Goal: Information Seeking & Learning: Learn about a topic

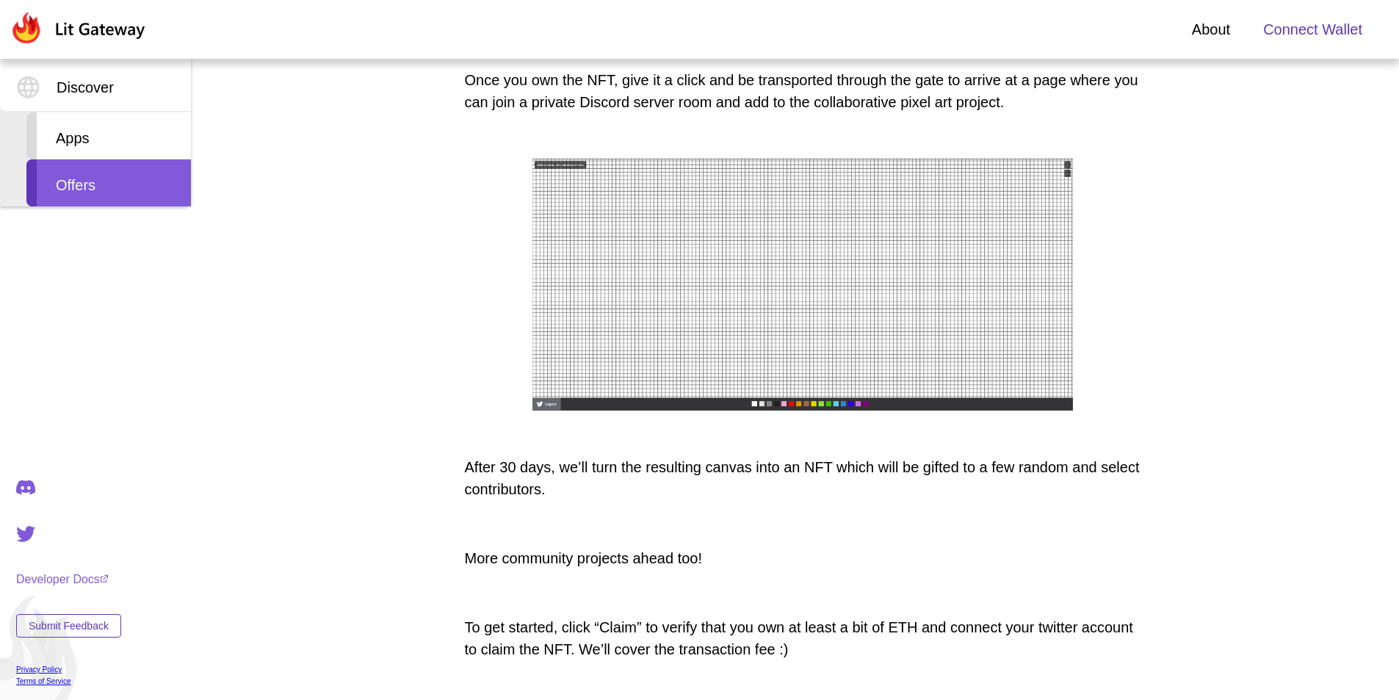
scroll to position [734, 0]
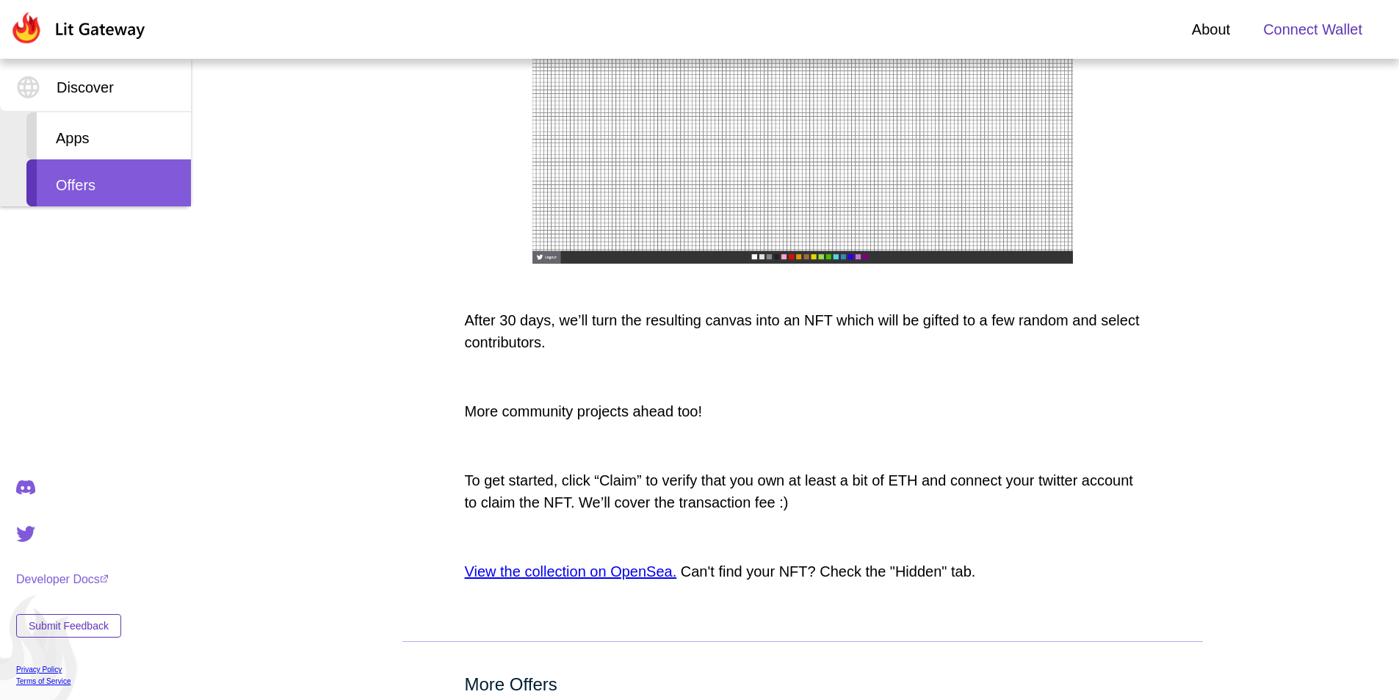
click at [616, 575] on link "View the collection on OpenSea." at bounding box center [571, 571] width 212 height 16
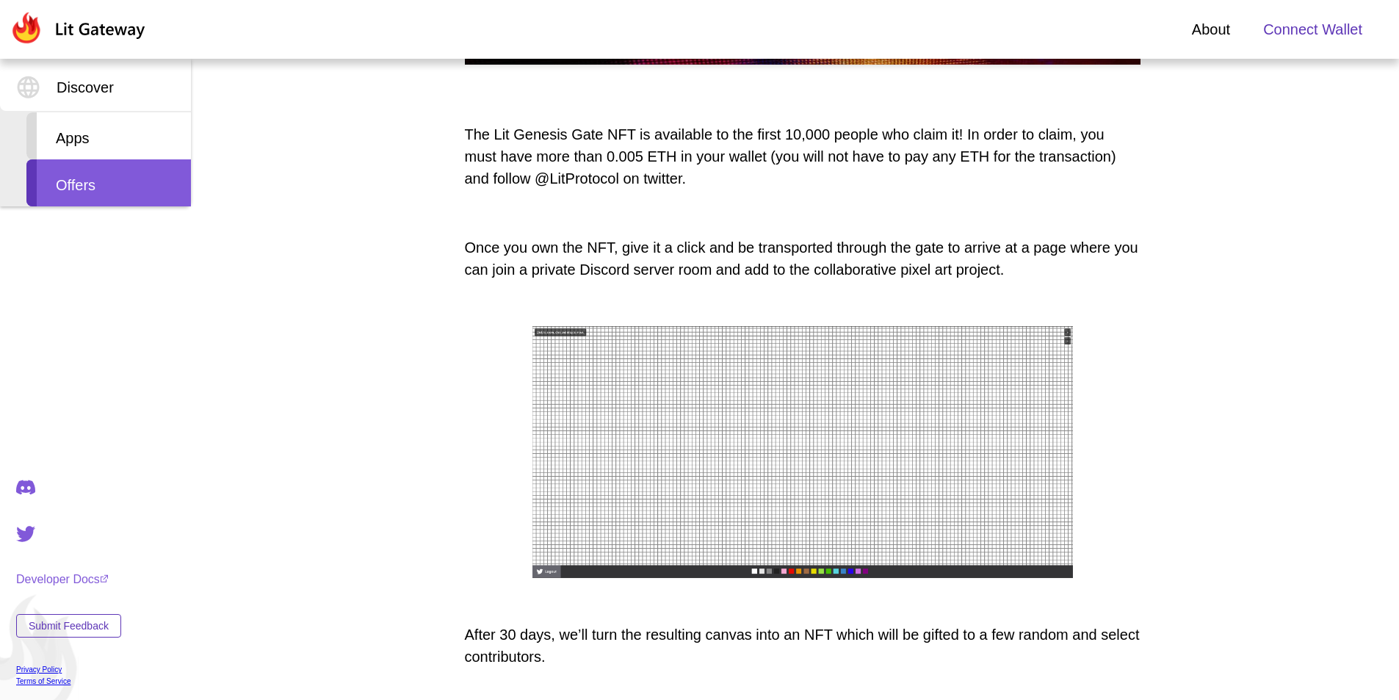
scroll to position [220, 0]
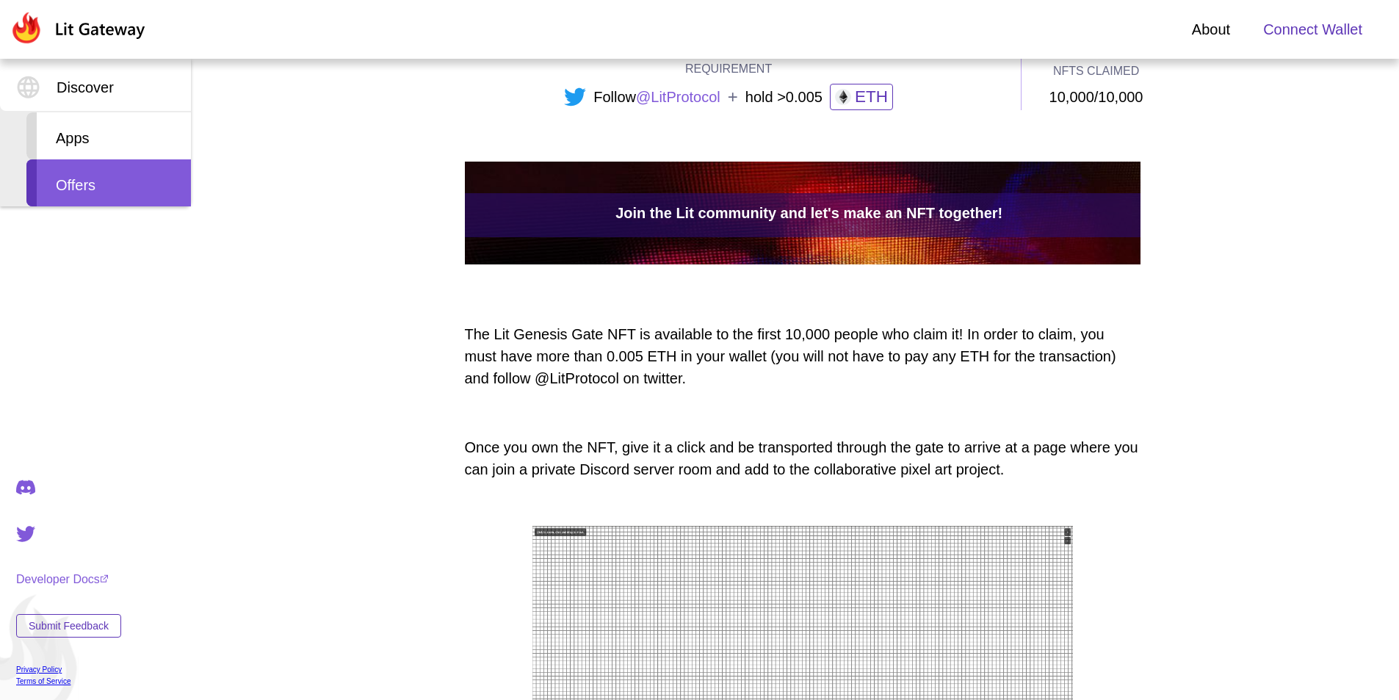
click at [743, 366] on p "The Lit Genesis Gate NFT is available to the first 10,000 people who claim it! …" at bounding box center [802, 356] width 675 height 66
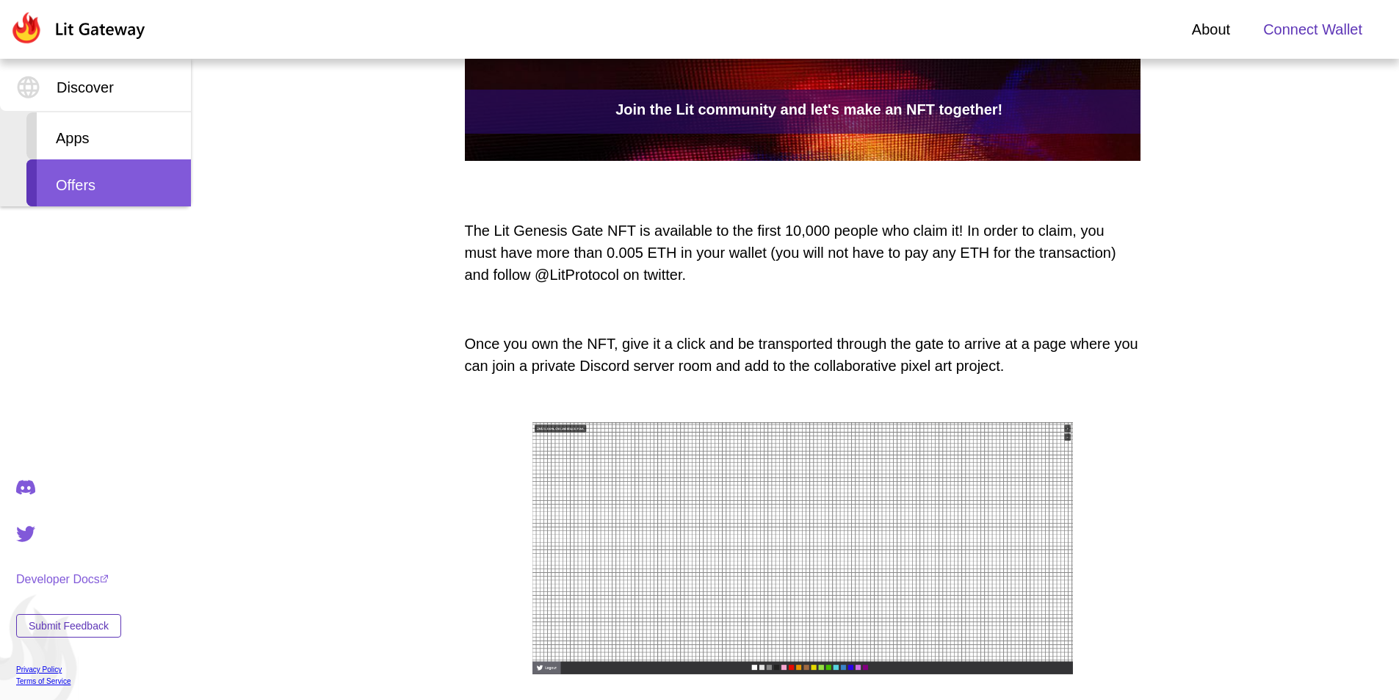
scroll to position [367, 0]
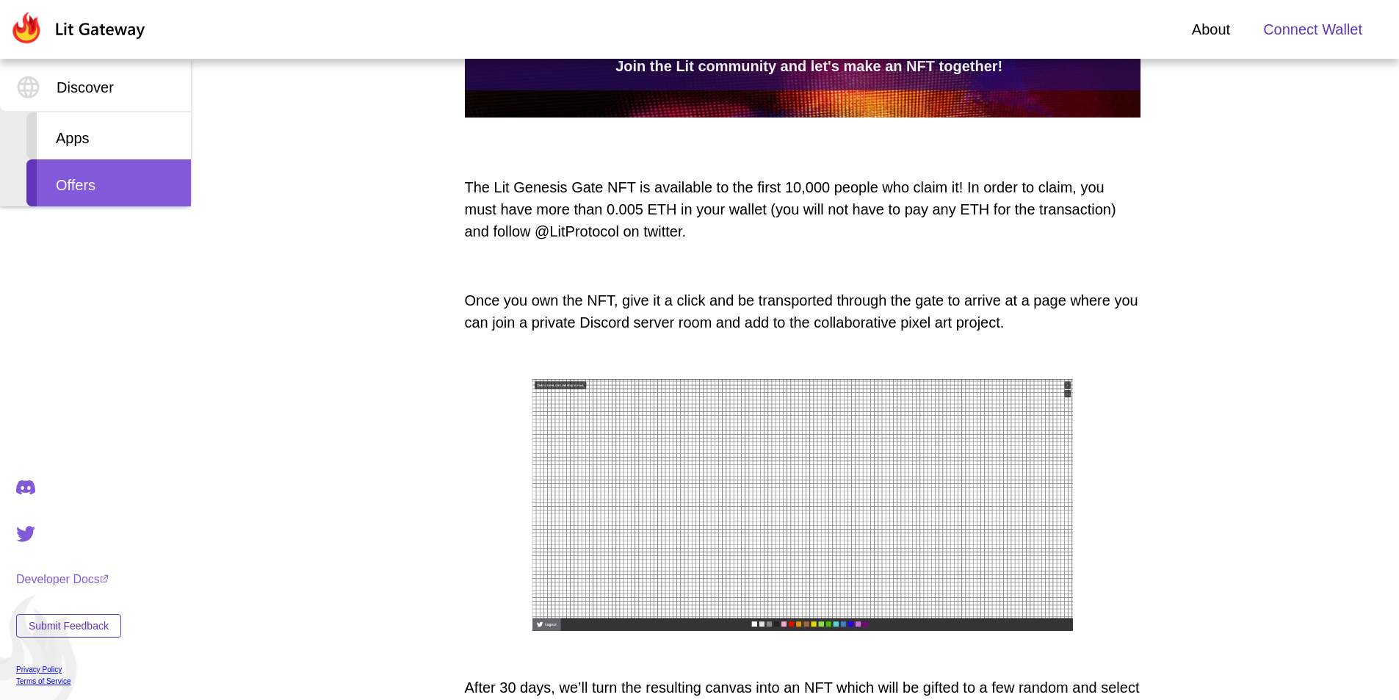
click at [666, 435] on img at bounding box center [802, 505] width 540 height 253
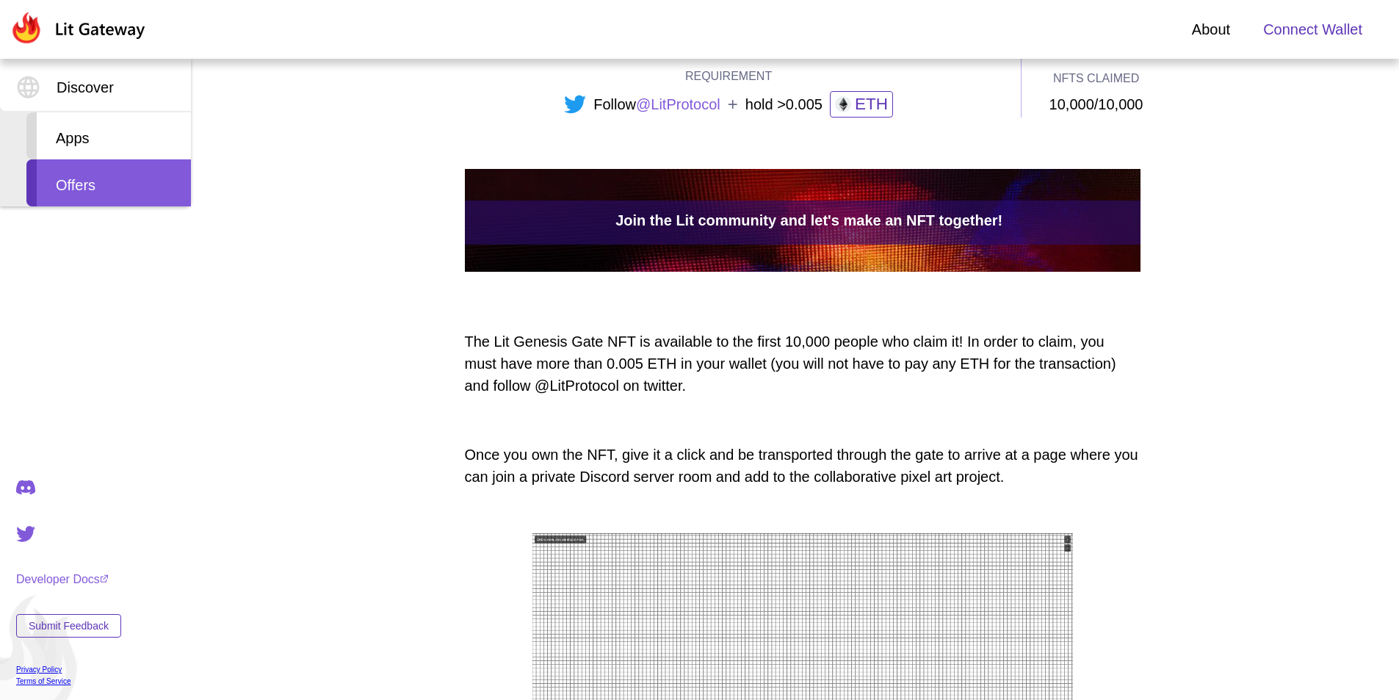
scroll to position [0, 0]
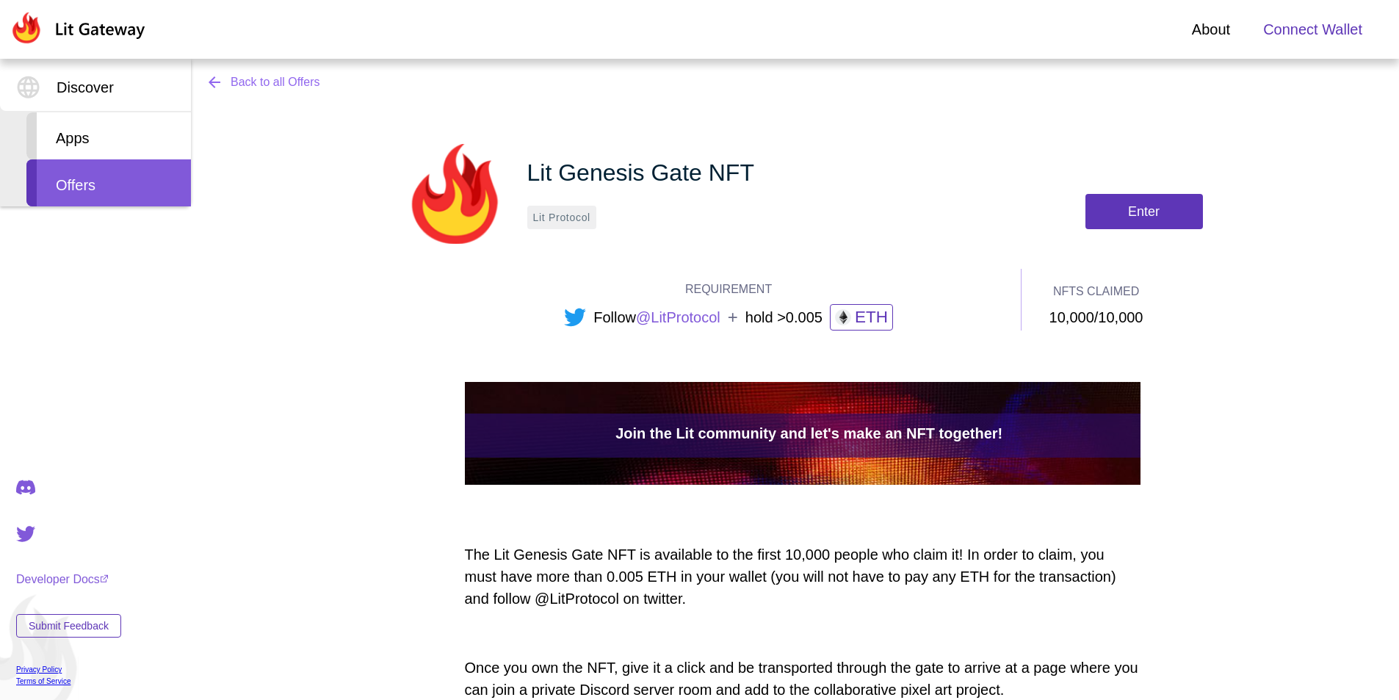
click at [283, 84] on link "Back to all Offers" at bounding box center [270, 82] width 129 height 18
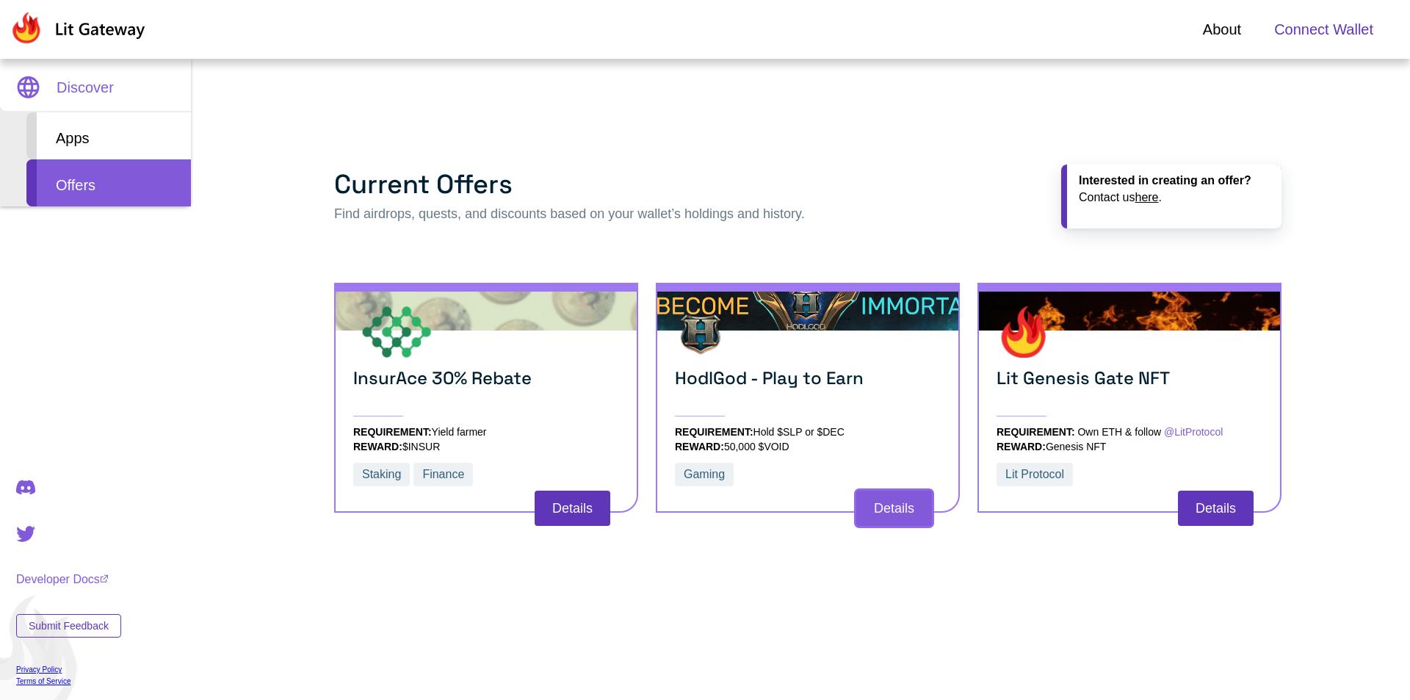
click at [885, 507] on button "Details" at bounding box center [894, 507] width 76 height 35
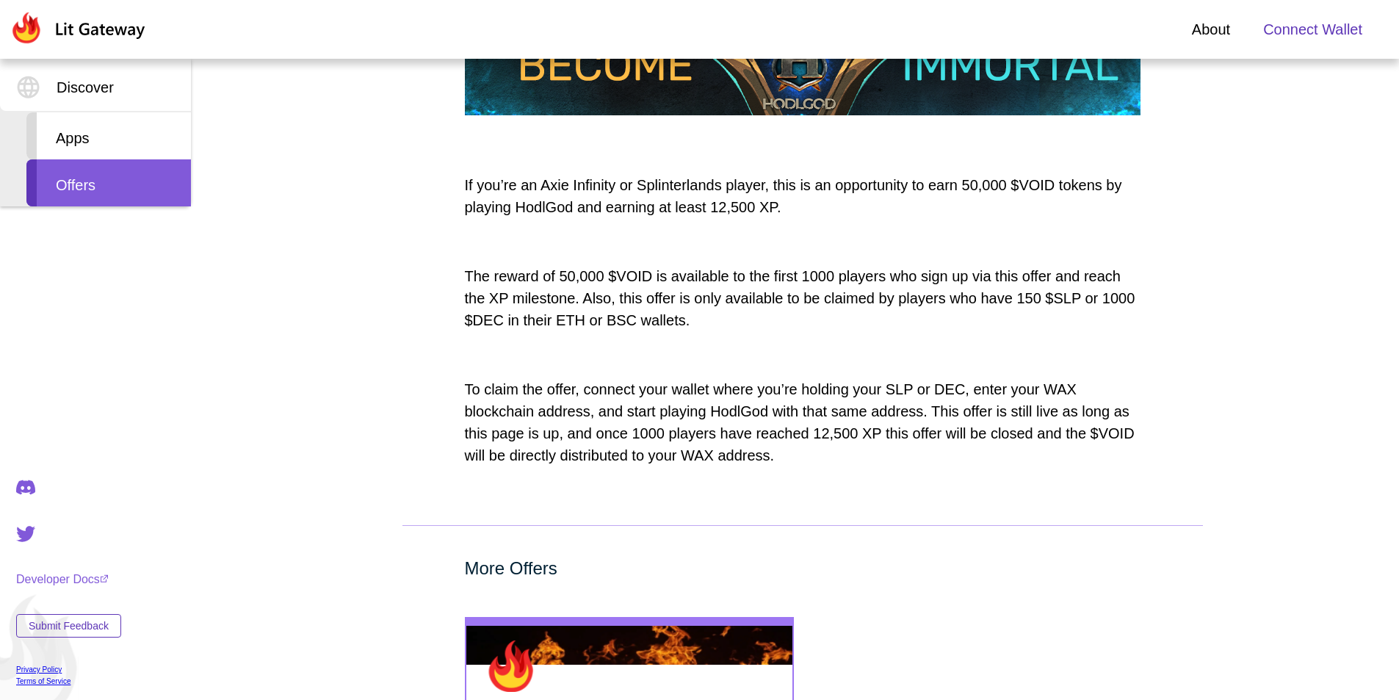
scroll to position [367, 0]
